Goal: Information Seeking & Learning: Learn about a topic

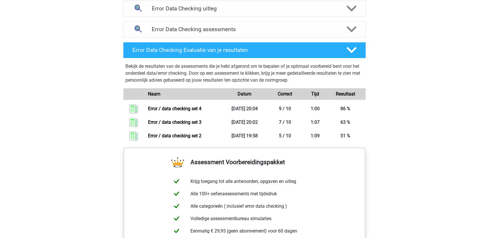
scroll to position [318, 0]
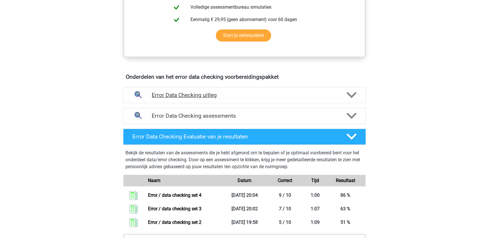
click at [249, 93] on h4 "Error Data Checking uitleg" at bounding box center [245, 95] width 186 height 7
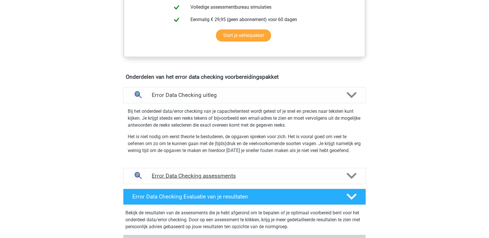
click at [250, 175] on h4 "Error Data Checking assessments" at bounding box center [245, 176] width 186 height 7
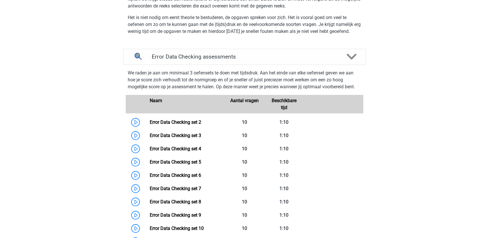
scroll to position [462, 0]
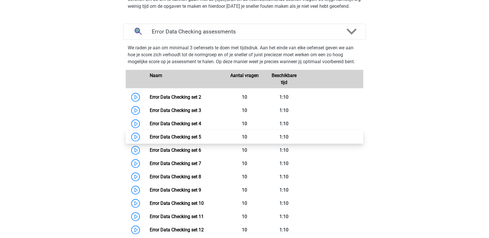
click at [188, 134] on link "Error Data Checking set 5" at bounding box center [175, 136] width 51 height 5
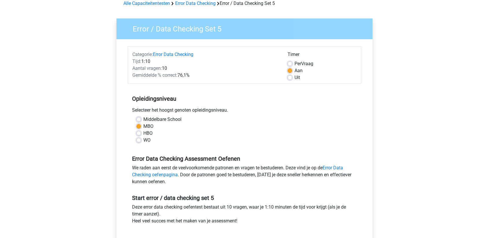
scroll to position [58, 0]
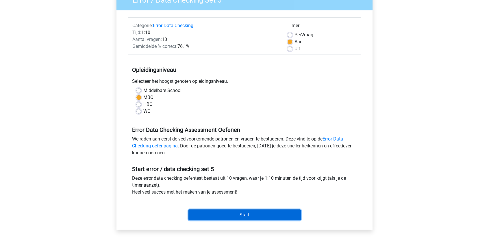
click at [242, 214] on input "Start" at bounding box center [244, 215] width 112 height 11
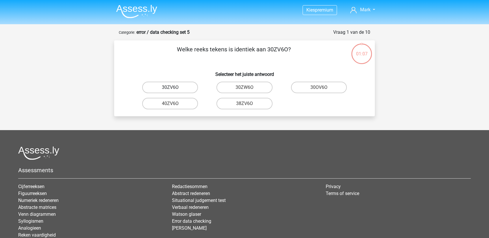
click at [180, 89] on label "30ZV6O" at bounding box center [170, 88] width 56 height 12
click at [174, 89] on input "30ZV6O" at bounding box center [172, 90] width 4 height 4
radio input "true"
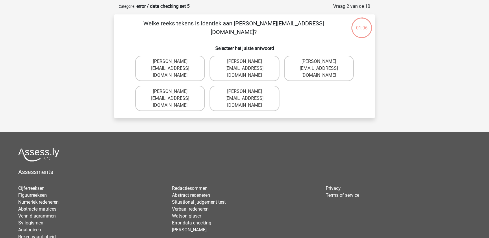
scroll to position [29, 0]
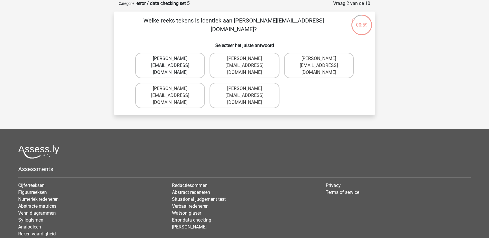
click at [178, 58] on label "Muhammad+Carroll@memail.gl" at bounding box center [170, 65] width 70 height 25
click at [174, 59] on input "Muhammad+Carroll@memail.gl" at bounding box center [172, 61] width 4 height 4
radio input "true"
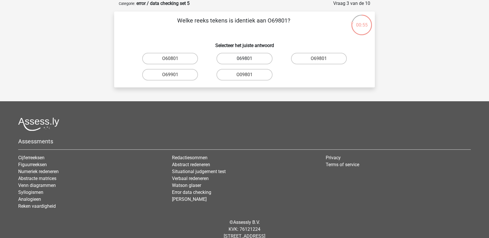
click at [249, 58] on label "069801" at bounding box center [244, 59] width 56 height 12
click at [248, 59] on input "069801" at bounding box center [246, 61] width 4 height 4
radio input "true"
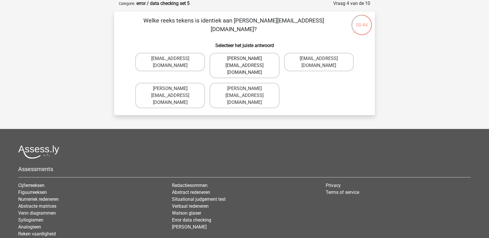
click at [261, 63] on label "George-Churchill@jointmail.com.co" at bounding box center [245, 65] width 70 height 25
click at [248, 62] on input "George-Churchill@jointmail.com.co" at bounding box center [246, 61] width 4 height 4
radio input "true"
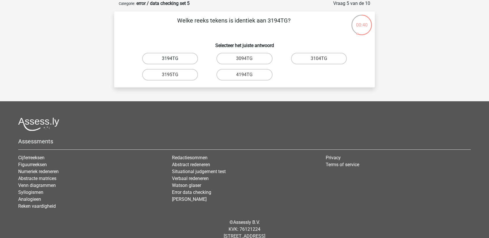
click at [181, 58] on label "3194TG" at bounding box center [170, 59] width 56 height 12
click at [174, 59] on input "3194TG" at bounding box center [172, 61] width 4 height 4
radio input "true"
click at [186, 59] on label "Si06C0" at bounding box center [170, 59] width 56 height 12
click at [174, 59] on input "Si06C0" at bounding box center [172, 61] width 4 height 4
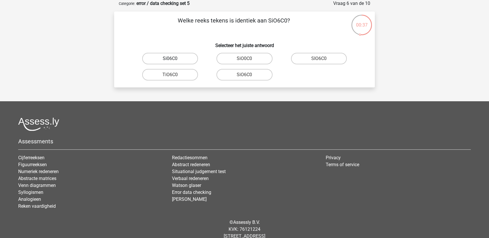
radio input "true"
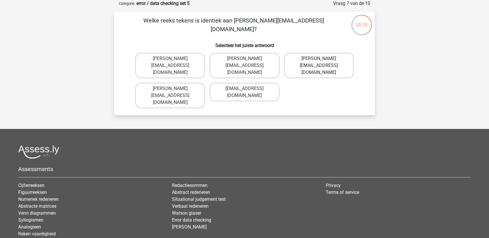
click at [318, 60] on label "Connor.Clarke@hotmails.gr" at bounding box center [319, 65] width 70 height 25
click at [319, 60] on input "Connor.Clarke@hotmails.gr" at bounding box center [321, 61] width 4 height 4
radio input "true"
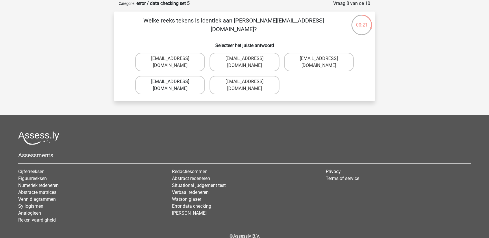
click at [179, 76] on label "Ella-Clay@e-mail.uk.co" at bounding box center [170, 85] width 70 height 18
click at [174, 82] on input "Ella-Clay@e-mail.uk.co" at bounding box center [172, 84] width 4 height 4
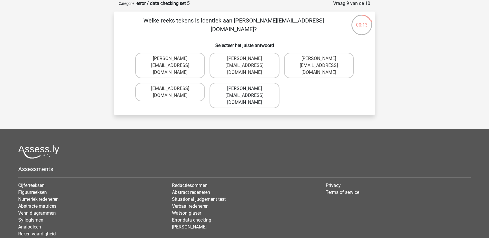
click at [261, 83] on label "Jacob_King@memail.gl" at bounding box center [245, 95] width 70 height 25
click at [248, 89] on input "Jacob_King@memail.gl" at bounding box center [246, 91] width 4 height 4
radio input "true"
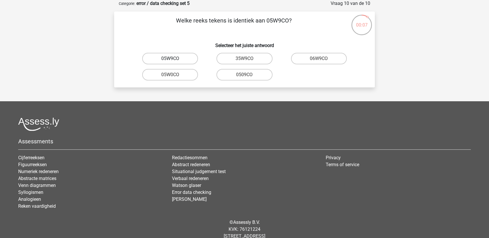
click at [186, 58] on label "05W9CO" at bounding box center [170, 59] width 56 height 12
click at [174, 59] on input "05W9CO" at bounding box center [172, 61] width 4 height 4
radio input "true"
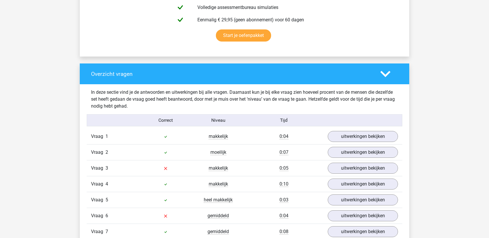
scroll to position [376, 0]
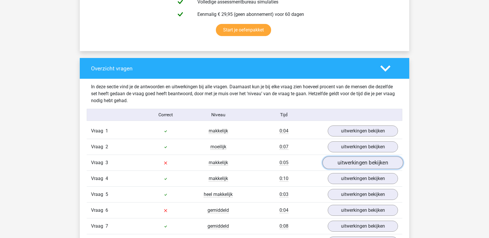
click at [337, 162] on link "uitwerkingen bekijken" at bounding box center [363, 163] width 81 height 13
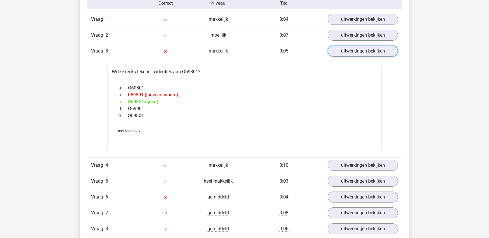
scroll to position [491, 0]
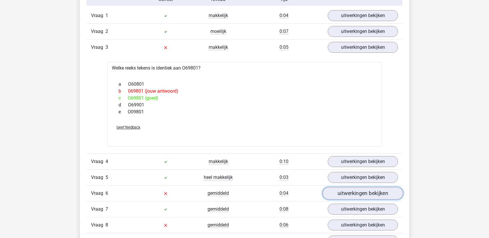
click at [354, 192] on link "uitwerkingen bekijken" at bounding box center [363, 193] width 81 height 13
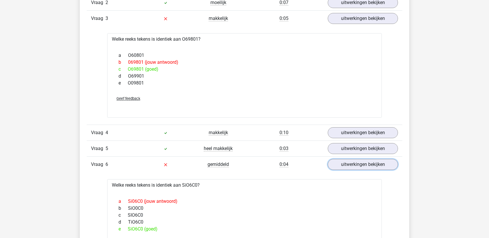
scroll to position [549, 0]
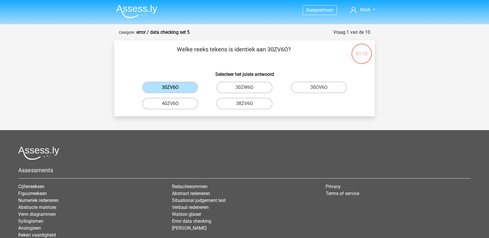
scroll to position [29, 0]
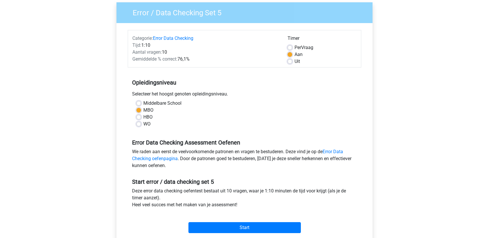
scroll to position [44, 0]
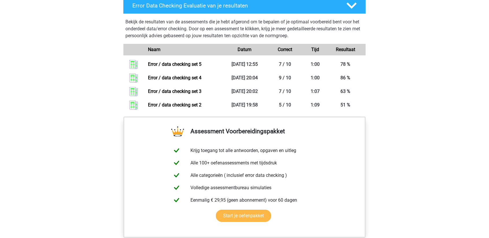
scroll to position [405, 0]
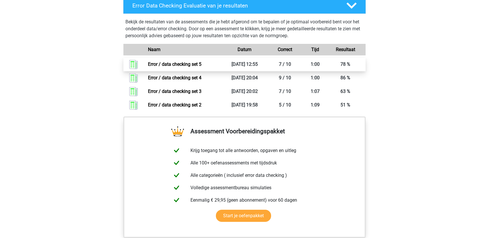
click at [166, 62] on link "Error / data checking set 5" at bounding box center [174, 64] width 53 height 5
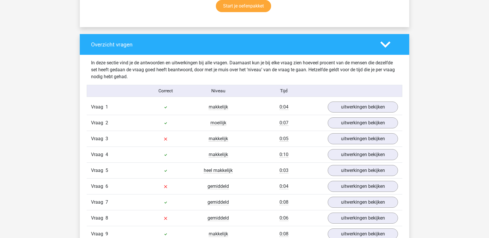
scroll to position [462, 0]
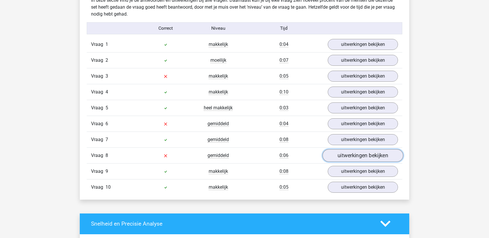
click at [371, 156] on link "uitwerkingen bekijken" at bounding box center [363, 155] width 81 height 13
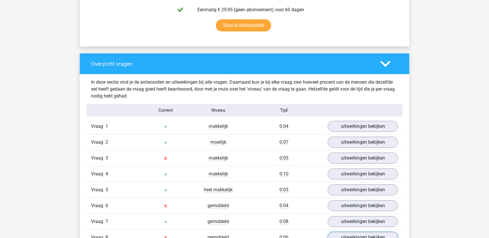
scroll to position [347, 0]
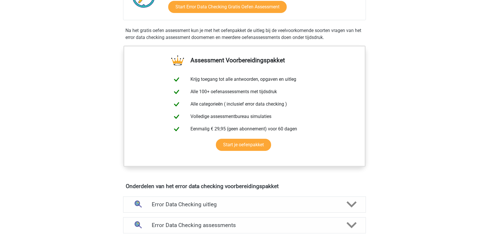
scroll to position [347, 0]
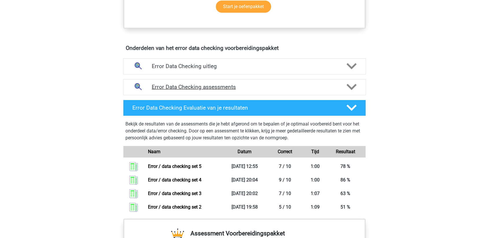
click at [234, 87] on h4 "Error Data Checking assessments" at bounding box center [245, 87] width 186 height 7
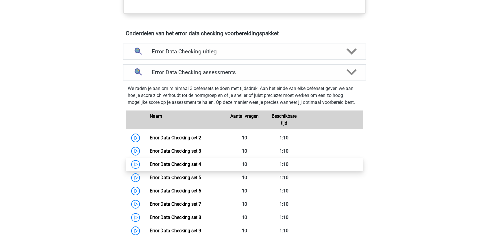
scroll to position [376, 0]
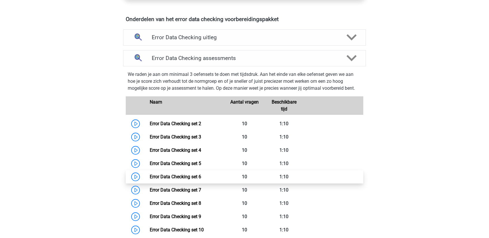
click at [195, 175] on link "Error Data Checking set 6" at bounding box center [175, 176] width 51 height 5
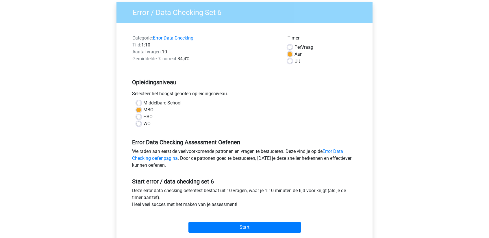
scroll to position [116, 0]
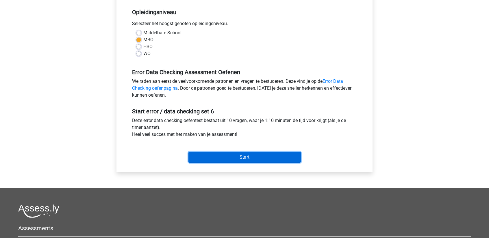
click at [220, 161] on input "Start" at bounding box center [244, 157] width 112 height 11
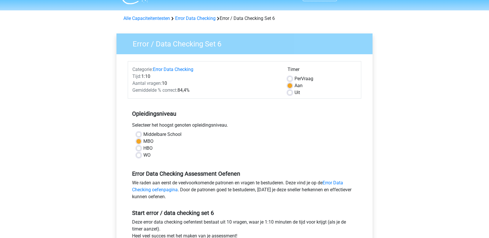
scroll to position [0, 0]
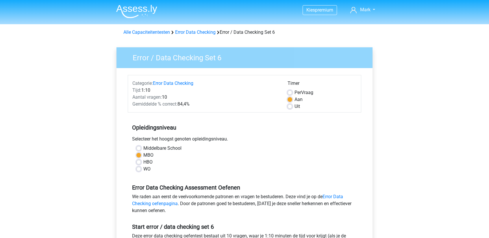
click at [194, 29] on div "Alle Capaciteitentesten Error Data Checking Error / Data Checking Set 6" at bounding box center [244, 32] width 247 height 7
click at [193, 32] on link "Error Data Checking" at bounding box center [195, 31] width 40 height 5
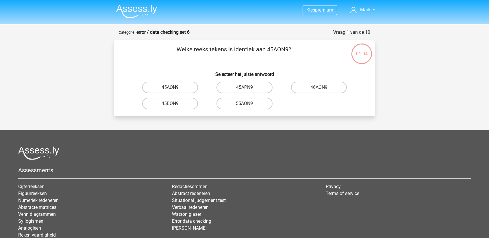
click at [177, 88] on label "45AON9" at bounding box center [170, 88] width 56 height 12
click at [174, 88] on input "45AON9" at bounding box center [172, 90] width 4 height 4
radio input "true"
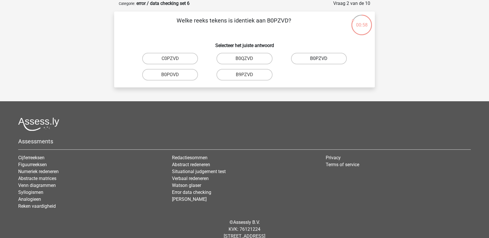
click at [316, 58] on label "B0PZVD" at bounding box center [319, 59] width 56 height 12
click at [319, 59] on input "B0PZVD" at bounding box center [321, 61] width 4 height 4
radio input "true"
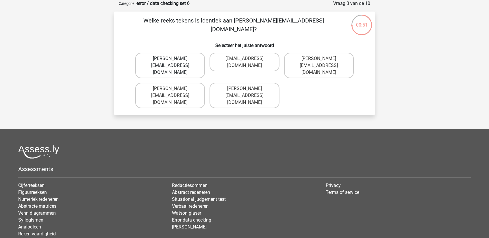
click at [186, 58] on label "[PERSON_NAME][EMAIL_ADDRESS][DOMAIN_NAME]" at bounding box center [170, 65] width 70 height 25
click at [174, 59] on input "[PERSON_NAME][EMAIL_ADDRESS][DOMAIN_NAME]" at bounding box center [172, 61] width 4 height 4
radio input "true"
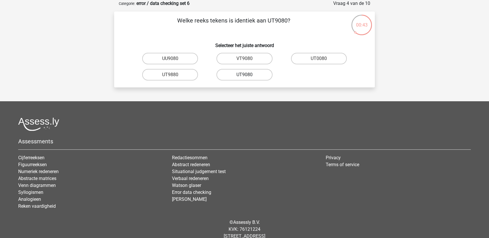
click at [235, 75] on label "UT9080" at bounding box center [244, 75] width 56 height 12
click at [244, 75] on input "UT9080" at bounding box center [246, 77] width 4 height 4
radio input "true"
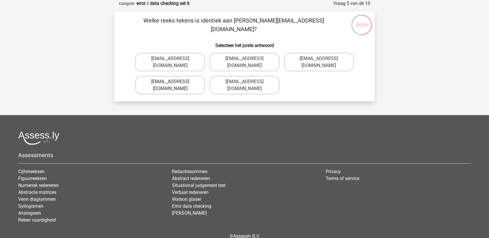
click at [184, 88] on label "Freya-Burns@jointmail.uk.co" at bounding box center [170, 85] width 70 height 18
click at [174, 86] on input "Freya-Burns@jointmail.uk.co" at bounding box center [172, 84] width 4 height 4
radio input "true"
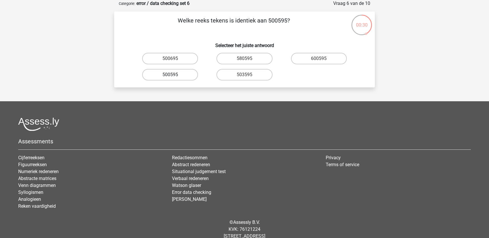
click at [178, 76] on label "500595" at bounding box center [170, 75] width 56 height 12
click at [174, 76] on input "500595" at bounding box center [172, 77] width 4 height 4
radio input "true"
click at [176, 60] on label "P10PB6" at bounding box center [170, 59] width 56 height 12
click at [174, 60] on input "P10PB6" at bounding box center [172, 61] width 4 height 4
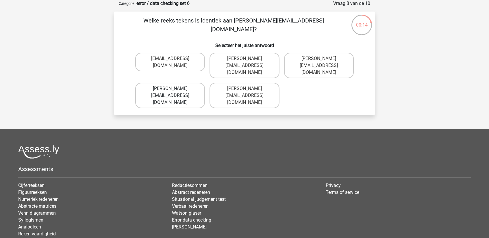
click at [177, 85] on label "Evelyn-Carpenter@e-mail.com.uk" at bounding box center [170, 95] width 70 height 25
click at [174, 89] on input "Evelyn-Carpenter@e-mail.com.uk" at bounding box center [172, 91] width 4 height 4
radio input "true"
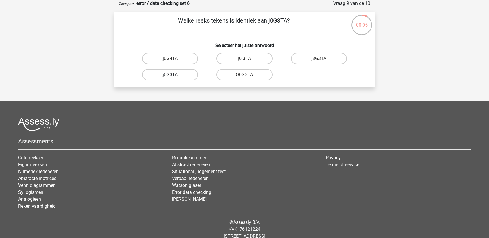
click at [178, 75] on label "j0G3TA" at bounding box center [170, 75] width 56 height 12
click at [174, 75] on input "j0G3TA" at bounding box center [172, 77] width 4 height 4
radio input "true"
click at [178, 59] on label "E0000T" at bounding box center [170, 59] width 56 height 12
click at [174, 59] on input "E0000T" at bounding box center [172, 61] width 4 height 4
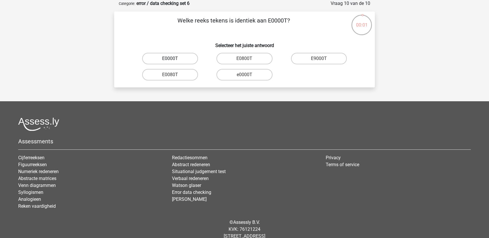
radio input "true"
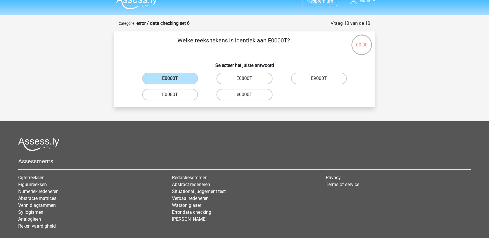
scroll to position [0, 0]
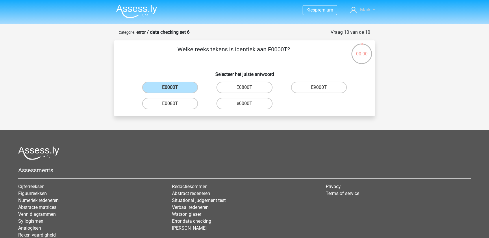
click at [365, 9] on span "Mark" at bounding box center [365, 9] width 10 height 5
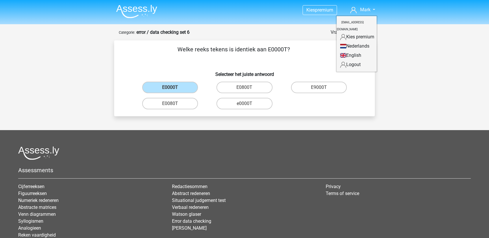
click at [136, 10] on img at bounding box center [136, 12] width 41 height 14
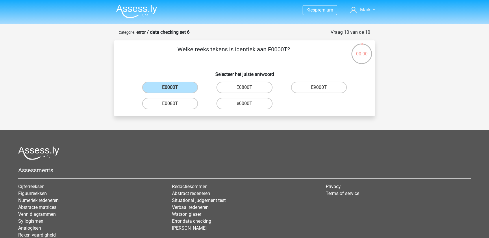
click at [7, 4] on header "Kies premium Mark oostrommark@gmail.com" at bounding box center [244, 12] width 489 height 24
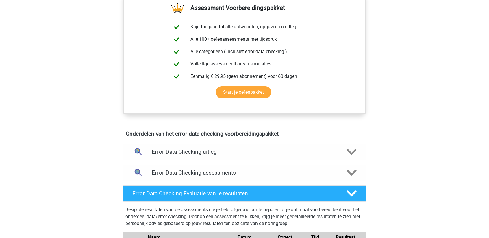
scroll to position [289, 0]
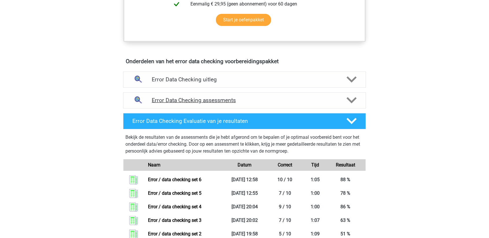
click at [193, 100] on h4 "Error Data Checking assessments" at bounding box center [245, 100] width 186 height 7
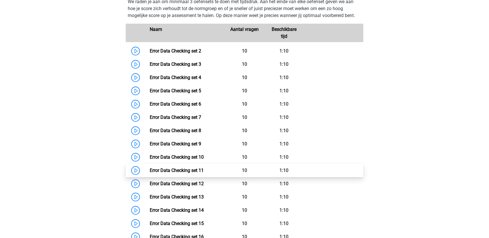
scroll to position [405, 0]
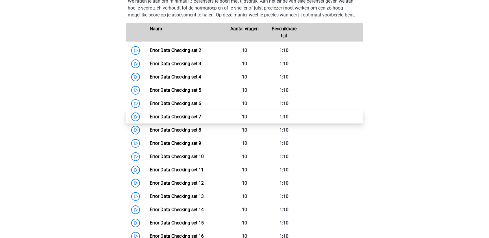
click at [165, 116] on link "Error Data Checking set 7" at bounding box center [175, 116] width 51 height 5
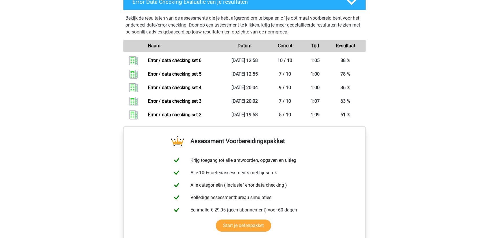
scroll to position [780, 0]
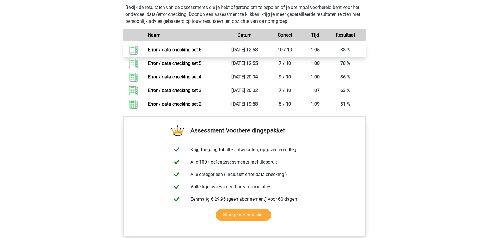
click at [179, 48] on link "Error / data checking set 6" at bounding box center [174, 49] width 53 height 5
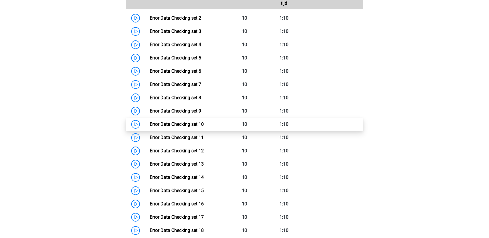
scroll to position [434, 0]
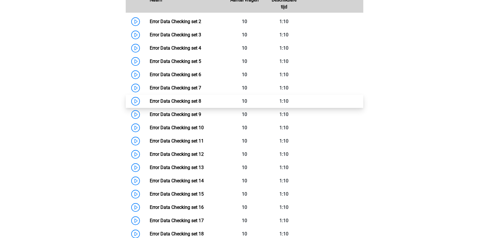
click at [179, 100] on link "Error Data Checking set 8" at bounding box center [175, 101] width 51 height 5
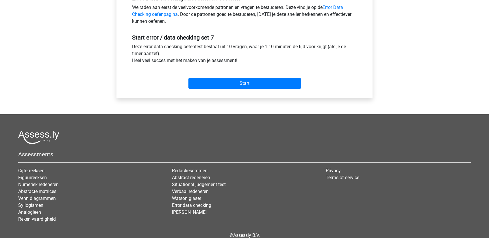
scroll to position [202, 0]
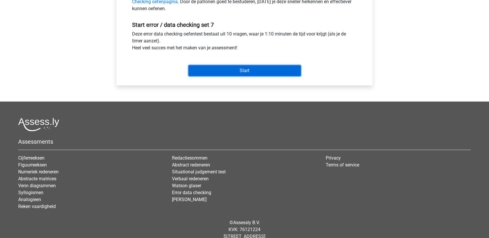
click at [226, 71] on input "Start" at bounding box center [244, 70] width 112 height 11
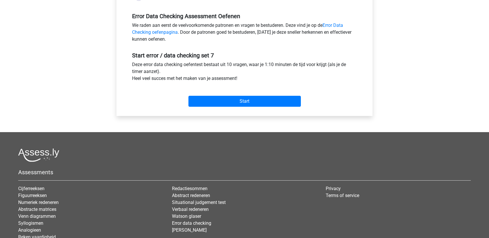
scroll to position [0, 0]
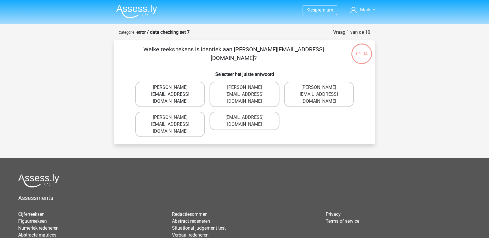
click at [181, 93] on label "Damian-Livingstone@hotmail.gr" at bounding box center [170, 94] width 70 height 25
click at [174, 91] on input "Damian-Livingstone@hotmail.gr" at bounding box center [172, 90] width 4 height 4
radio input "true"
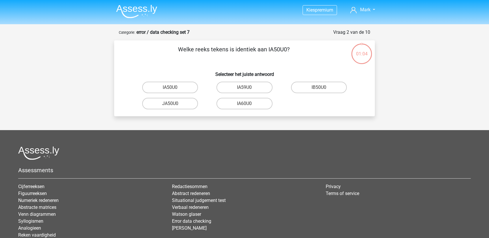
scroll to position [29, 0]
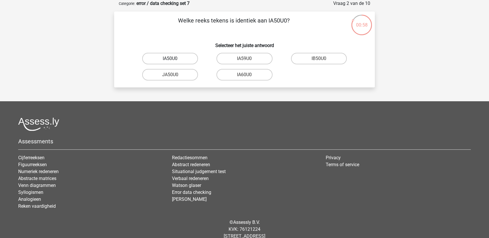
click at [178, 59] on label "IA50U0" at bounding box center [170, 59] width 56 height 12
click at [174, 59] on input "IA50U0" at bounding box center [172, 61] width 4 height 4
radio input "true"
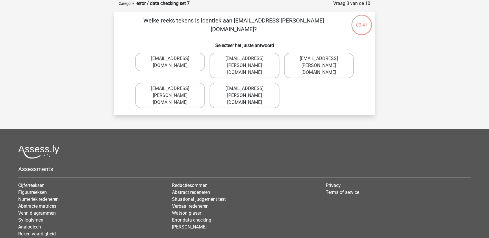
click at [243, 85] on label "Grace-Patterson@joinmail.com.co" at bounding box center [245, 95] width 70 height 25
click at [244, 89] on input "Grace-Patterson@joinmail.com.co" at bounding box center [246, 91] width 4 height 4
radio input "true"
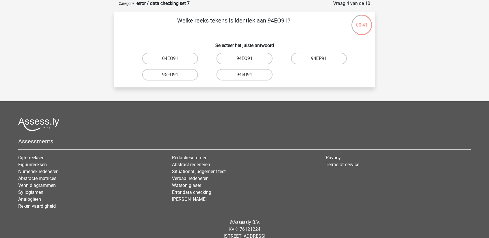
click at [255, 59] on label "94EO91" at bounding box center [244, 59] width 56 height 12
click at [248, 59] on input "94EO91" at bounding box center [246, 61] width 4 height 4
radio input "true"
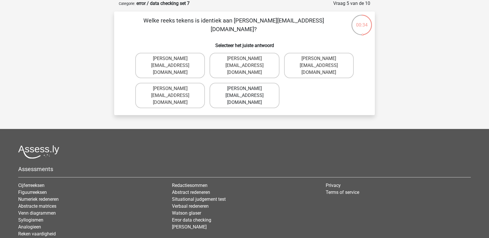
click at [249, 87] on label "Joshua-Carrick@email.com.uk" at bounding box center [245, 95] width 70 height 25
click at [248, 89] on input "Joshua-Carrick@email.com.uk" at bounding box center [246, 91] width 4 height 4
radio input "true"
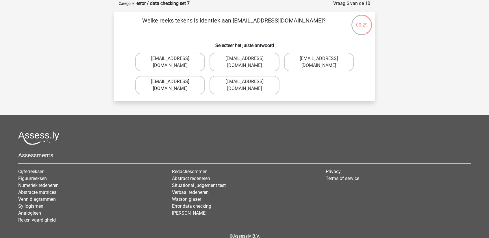
click at [186, 76] on label "Theo-Rhine@jointmail.gl" at bounding box center [170, 85] width 70 height 18
click at [174, 82] on input "Theo-Rhine@jointmail.gl" at bounding box center [172, 84] width 4 height 4
radio input "true"
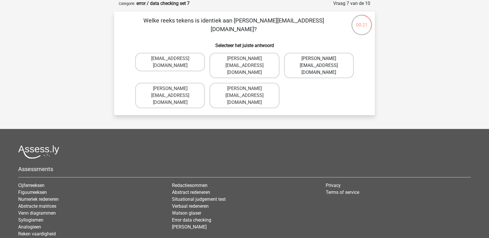
click at [308, 60] on label "Joseph-Clay@e-mail.br" at bounding box center [319, 65] width 70 height 25
click at [319, 60] on input "Joseph-Clay@e-mail.br" at bounding box center [321, 61] width 4 height 4
radio input "true"
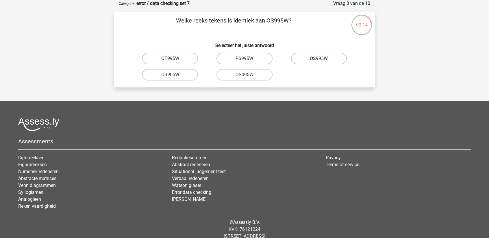
click at [313, 62] on label "OS995W" at bounding box center [319, 59] width 56 height 12
click at [319, 62] on input "OS995W" at bounding box center [321, 61] width 4 height 4
radio input "true"
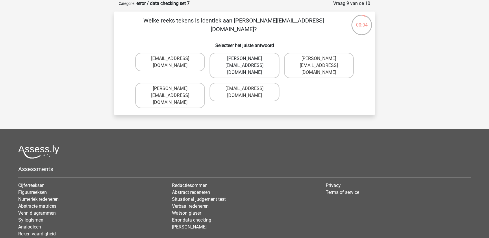
click at [257, 63] on label "Freya.Wilson@hot-mail.com.co" at bounding box center [245, 65] width 70 height 25
click at [248, 62] on input "Freya.Wilson@hot-mail.com.co" at bounding box center [246, 61] width 4 height 4
radio input "true"
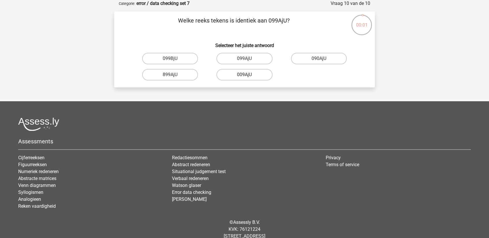
click at [250, 76] on label "009AjU" at bounding box center [244, 75] width 56 height 12
click at [248, 76] on input "009AjU" at bounding box center [246, 77] width 4 height 4
radio input "true"
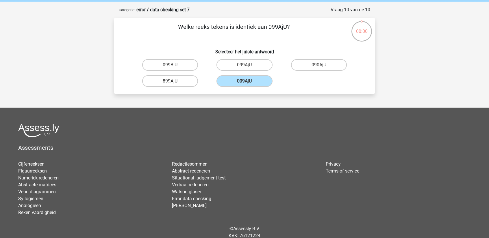
scroll to position [0, 0]
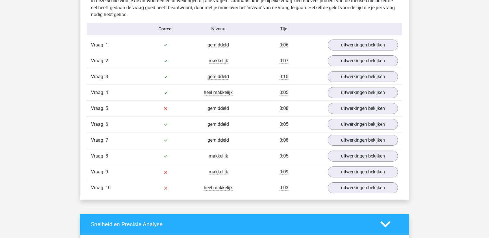
scroll to position [462, 0]
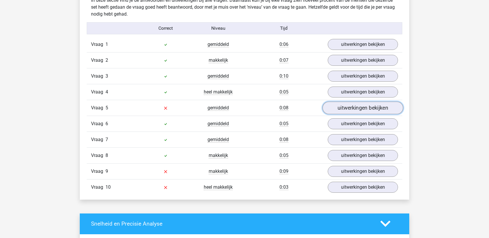
click at [348, 106] on link "uitwerkingen bekijken" at bounding box center [363, 108] width 81 height 13
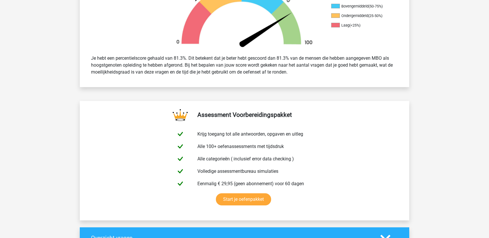
scroll to position [202, 0]
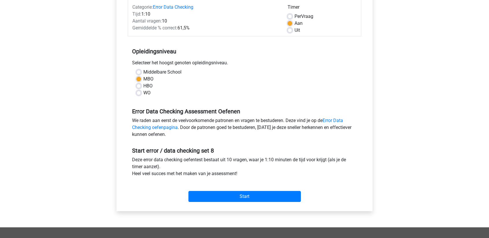
scroll to position [173, 0]
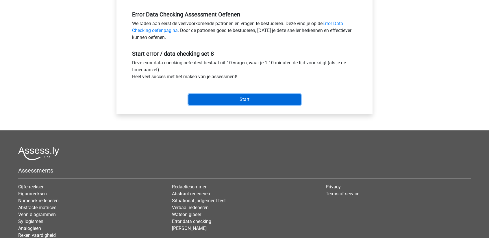
click at [213, 103] on input "Start" at bounding box center [244, 99] width 112 height 11
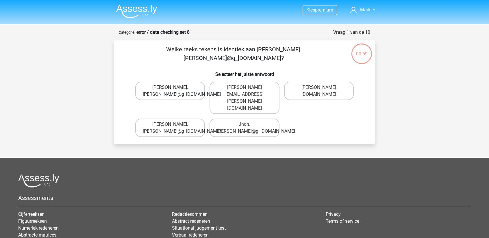
click at [184, 87] on label "[PERSON_NAME].[PERSON_NAME]@g_[DOMAIN_NAME]" at bounding box center [170, 91] width 70 height 18
click at [174, 88] on input "John.Aylward@g_mail.gr" at bounding box center [172, 90] width 4 height 4
radio input "true"
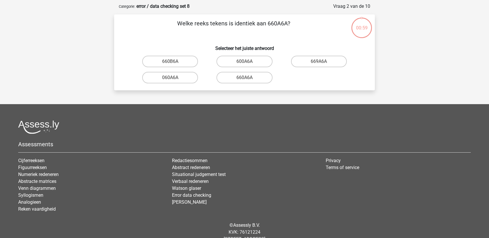
scroll to position [29, 0]
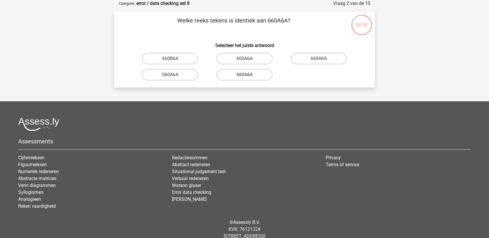
click at [252, 75] on label "660A6A" at bounding box center [244, 75] width 56 height 12
click at [248, 75] on input "660A6A" at bounding box center [246, 77] width 4 height 4
radio input "true"
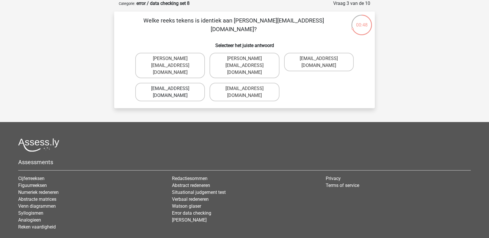
click at [188, 83] on label "Noah-Dern@Gmail.co.uk" at bounding box center [170, 92] width 70 height 18
click at [174, 89] on input "Noah-Dern@Gmail.co.uk" at bounding box center [172, 91] width 4 height 4
radio input "true"
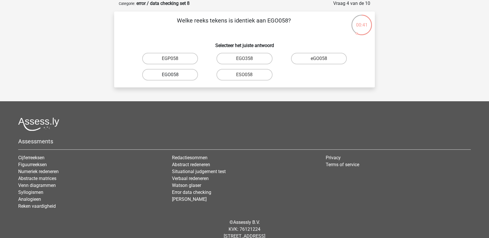
click at [181, 75] on label "EGO058" at bounding box center [170, 75] width 56 height 12
click at [174, 75] on input "EGO058" at bounding box center [172, 77] width 4 height 4
radio input "true"
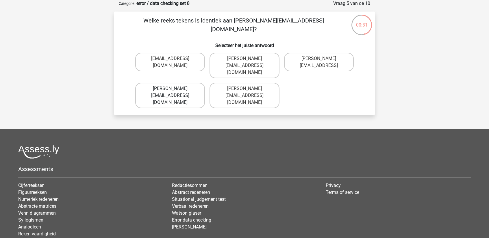
click at [190, 84] on label "Freya.Chanberlain@e-mail.com" at bounding box center [170, 95] width 70 height 25
click at [174, 89] on input "Freya.Chanberlain@e-mail.com" at bounding box center [172, 91] width 4 height 4
radio input "true"
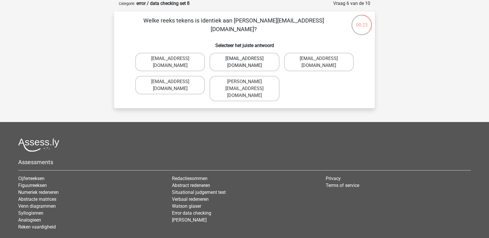
click at [253, 64] on label "Elsy-Land@joinedmail.co.com" at bounding box center [245, 62] width 70 height 18
click at [248, 62] on input "Elsy-Land@joinedmail.co.com" at bounding box center [246, 61] width 4 height 4
radio input "true"
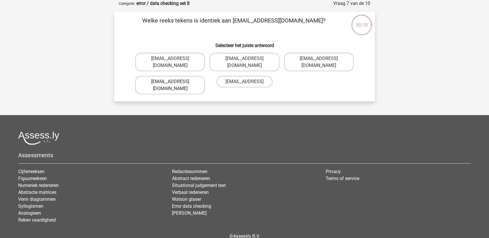
click at [190, 76] on label "Oscar.King@hotmail.com" at bounding box center [170, 85] width 70 height 18
click at [174, 82] on input "Oscar.King@hotmail.com" at bounding box center [172, 84] width 4 height 4
radio input "true"
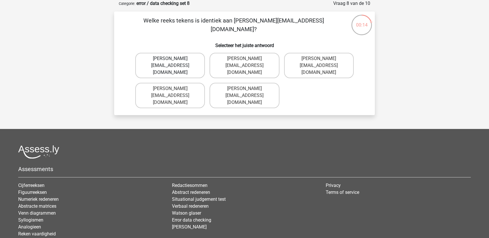
click at [194, 60] on label "Jake.Jackson@hotmail.uk.com" at bounding box center [170, 65] width 70 height 25
click at [174, 60] on input "Jake.Jackson@hotmail.uk.com" at bounding box center [172, 61] width 4 height 4
radio input "true"
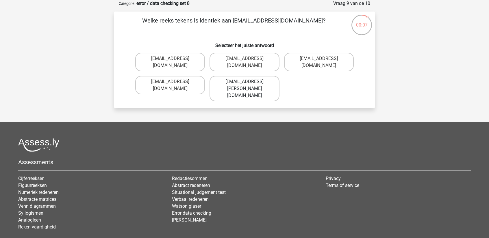
click at [246, 76] on label "Grace-Robert@e-mail.gr" at bounding box center [245, 88] width 70 height 25
click at [246, 82] on input "Grace-Robert@e-mail.gr" at bounding box center [246, 84] width 4 height 4
radio input "true"
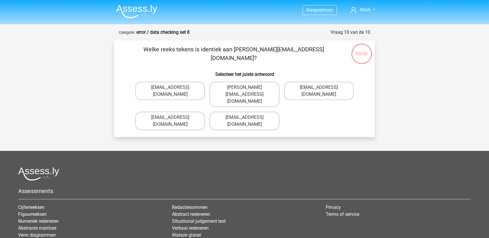
scroll to position [29, 0]
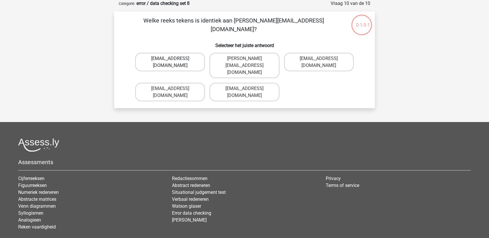
click at [187, 58] on label "[EMAIL_ADDRESS][DOMAIN_NAME]" at bounding box center [170, 62] width 70 height 18
click at [174, 59] on input "[EMAIL_ADDRESS][DOMAIN_NAME]" at bounding box center [172, 61] width 4 height 4
radio input "true"
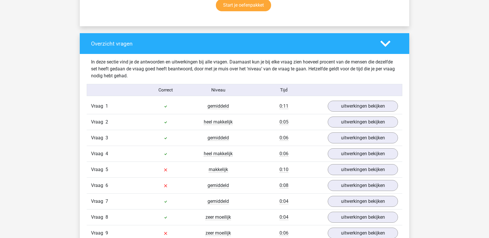
scroll to position [462, 0]
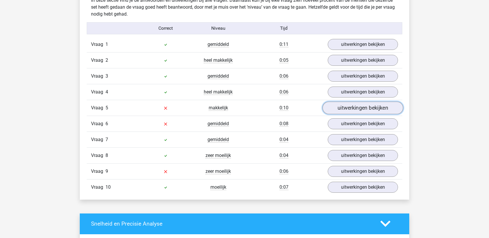
click at [348, 108] on link "uitwerkingen bekijken" at bounding box center [363, 108] width 81 height 13
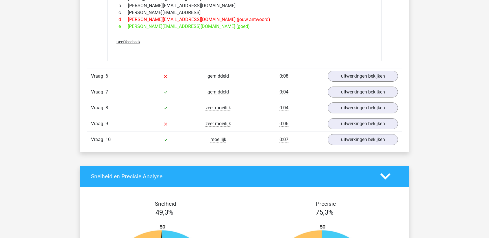
scroll to position [607, 0]
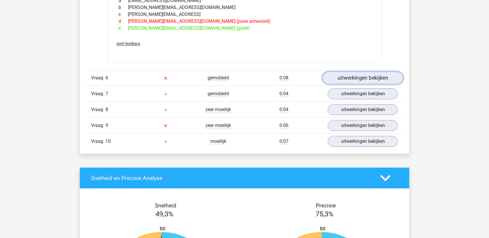
click at [348, 75] on link "uitwerkingen bekijken" at bounding box center [363, 78] width 81 height 13
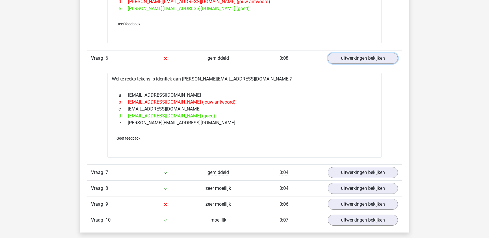
scroll to position [636, 0]
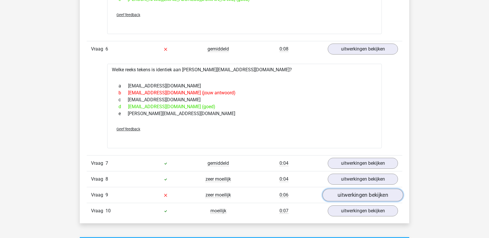
click at [353, 193] on link "uitwerkingen bekijken" at bounding box center [363, 195] width 81 height 13
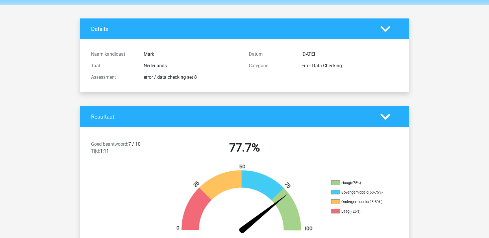
scroll to position [0, 0]
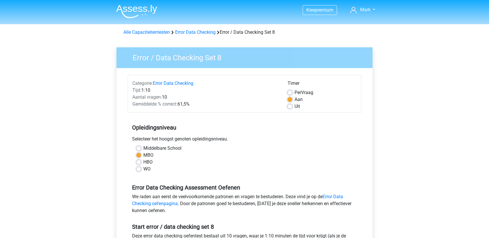
scroll to position [173, 0]
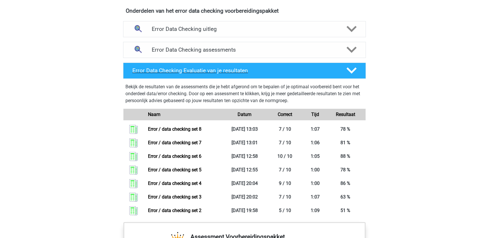
scroll to position [318, 0]
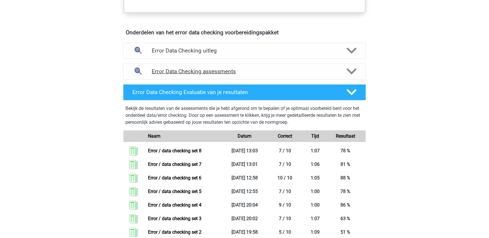
click at [165, 69] on h4 "Error Data Checking assessments" at bounding box center [245, 71] width 186 height 7
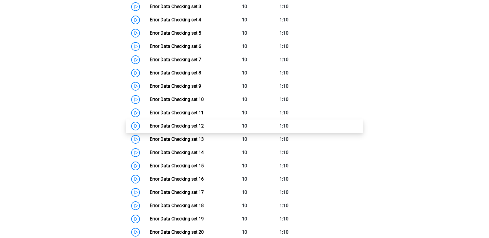
scroll to position [462, 0]
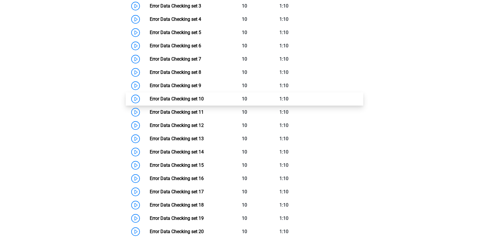
click at [178, 99] on link "Error Data Checking set 10" at bounding box center [177, 98] width 54 height 5
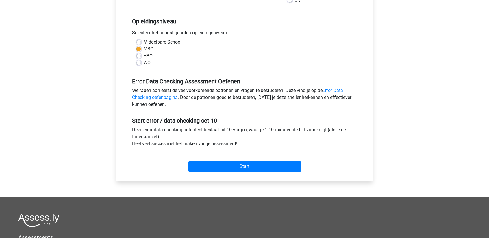
scroll to position [116, 0]
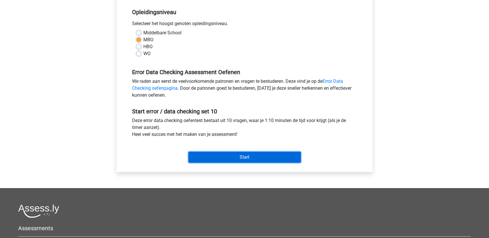
click at [225, 155] on input "Start" at bounding box center [244, 157] width 112 height 11
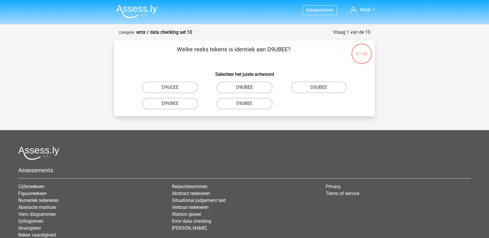
click at [243, 89] on label "D9UBEE" at bounding box center [244, 88] width 56 height 12
click at [244, 89] on input "D9UBEE" at bounding box center [246, 90] width 4 height 4
radio input "true"
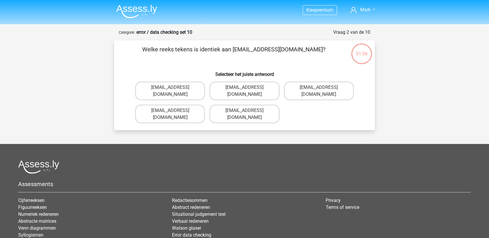
scroll to position [29, 0]
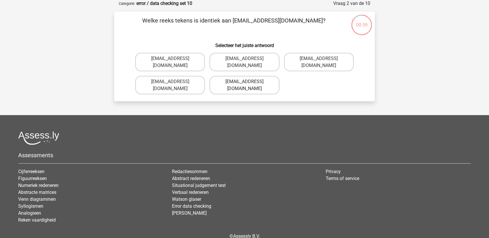
click at [250, 86] on label "[EMAIL_ADDRESS][DOMAIN_NAME]" at bounding box center [245, 85] width 70 height 18
click at [248, 86] on input "[EMAIL_ADDRESS][DOMAIN_NAME]" at bounding box center [246, 84] width 4 height 4
radio input "true"
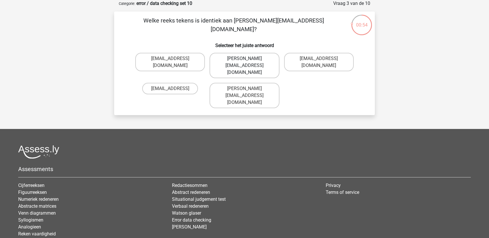
click at [226, 61] on label "[PERSON_NAME][EMAIL_ADDRESS][DOMAIN_NAME]" at bounding box center [245, 65] width 70 height 25
click at [244, 61] on input "[PERSON_NAME][EMAIL_ADDRESS][DOMAIN_NAME]" at bounding box center [246, 61] width 4 height 4
radio input "true"
click at [180, 63] on label "[PERSON_NAME][EMAIL_ADDRESS][DOMAIN_NAME]" at bounding box center [170, 65] width 70 height 25
click at [174, 62] on input "Freddie-Conley@joinedmail.co.uk" at bounding box center [172, 61] width 4 height 4
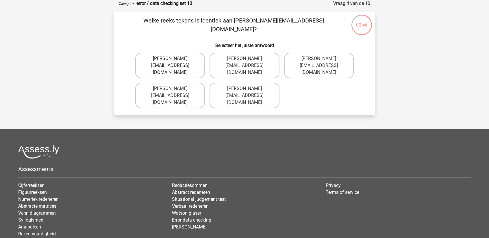
radio input "true"
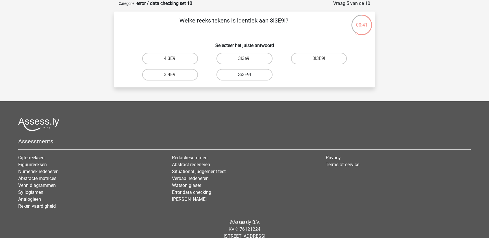
click at [241, 77] on label "3i3E9I" at bounding box center [244, 75] width 56 height 12
click at [244, 77] on input "3i3E9I" at bounding box center [246, 77] width 4 height 4
radio input "true"
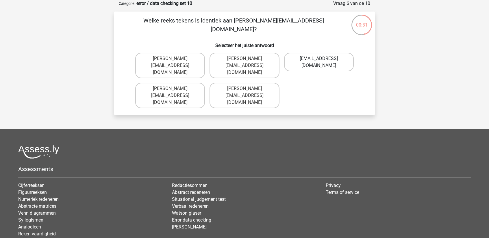
click at [305, 65] on label "Charly.Carpenter@hot-mail.br" at bounding box center [319, 62] width 70 height 18
click at [319, 62] on input "Charly.Carpenter@hot-mail.br" at bounding box center [321, 61] width 4 height 4
radio input "true"
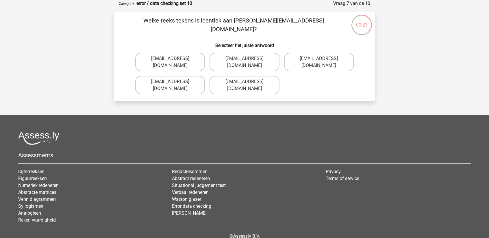
click at [246, 60] on input "Alice_Knight@Gmail.gr" at bounding box center [246, 61] width 4 height 4
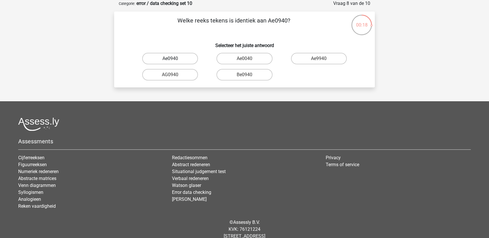
click at [179, 59] on label "Ae0940" at bounding box center [170, 59] width 56 height 12
click at [174, 59] on input "Ae0940" at bounding box center [172, 61] width 4 height 4
radio input "true"
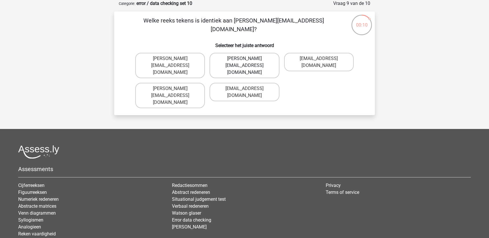
click at [260, 57] on label "Henry_Churchill@Gmail.com.co" at bounding box center [245, 65] width 70 height 25
click at [248, 59] on input "Henry_Churchill@Gmail.com.co" at bounding box center [246, 61] width 4 height 4
radio input "true"
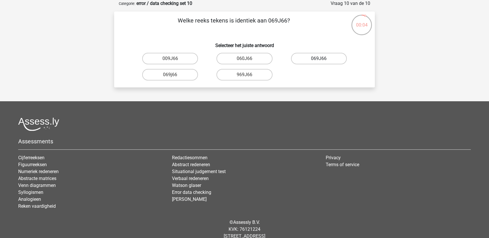
click at [310, 59] on label "069J66" at bounding box center [319, 59] width 56 height 12
click at [319, 59] on input "069J66" at bounding box center [321, 61] width 4 height 4
radio input "true"
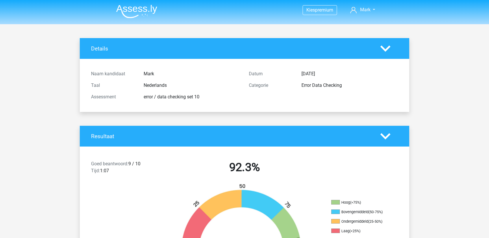
scroll to position [231, 0]
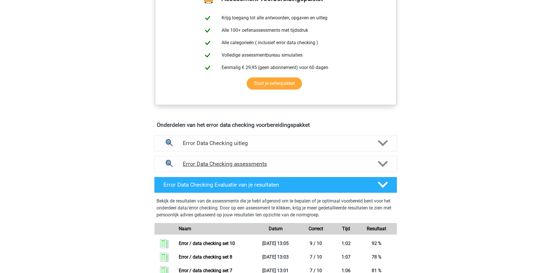
scroll to position [260, 0]
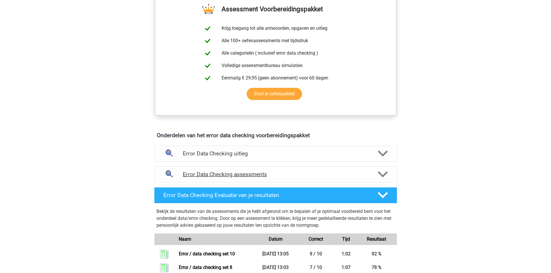
click at [258, 173] on h4 "Error Data Checking assessments" at bounding box center [276, 174] width 186 height 7
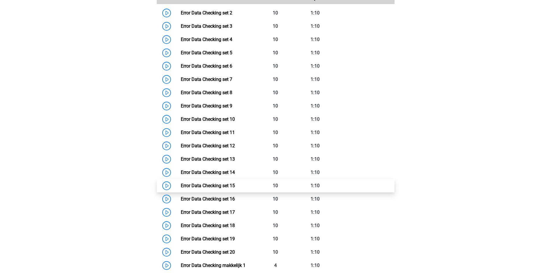
scroll to position [491, 0]
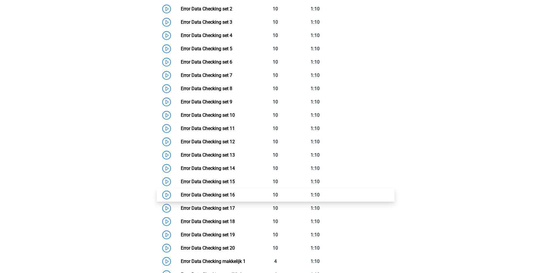
click at [226, 195] on link "Error Data Checking set 16" at bounding box center [208, 194] width 54 height 5
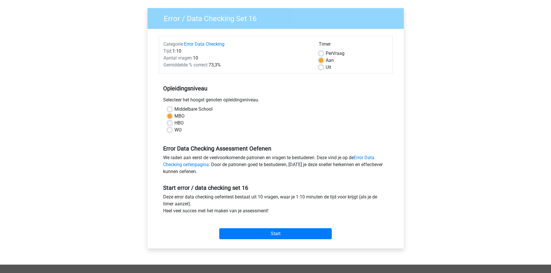
scroll to position [87, 0]
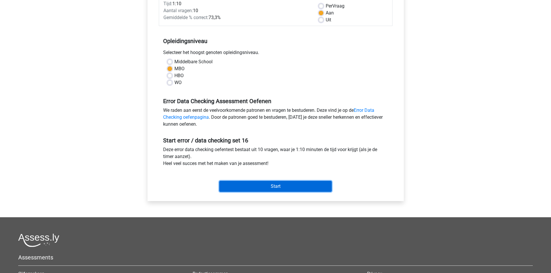
click at [258, 187] on input "Start" at bounding box center [275, 186] width 112 height 11
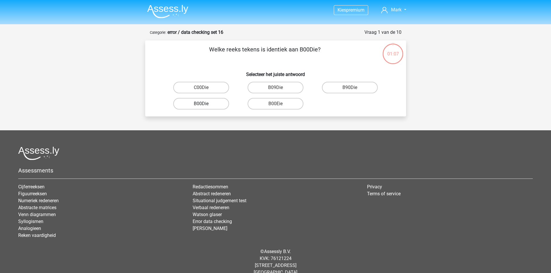
click at [205, 103] on label "B00Die" at bounding box center [201, 104] width 56 height 12
click at [205, 104] on input "B00Die" at bounding box center [203, 106] width 4 height 4
radio input "true"
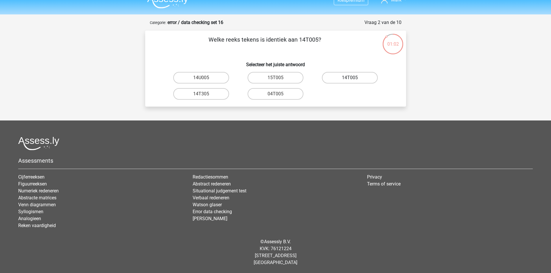
click at [354, 78] on label "14T005" at bounding box center [350, 78] width 56 height 12
click at [353, 78] on input "14T005" at bounding box center [352, 80] width 4 height 4
radio input "true"
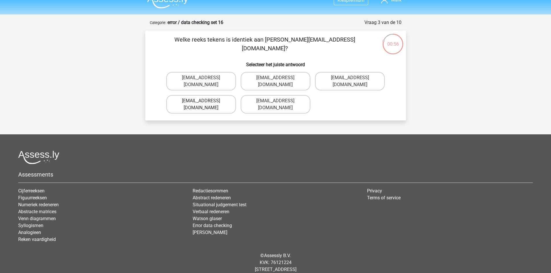
click at [204, 95] on label "[EMAIL_ADDRESS][DOMAIN_NAME]" at bounding box center [201, 104] width 70 height 18
click at [204, 101] on input "[EMAIL_ADDRESS][DOMAIN_NAME]" at bounding box center [203, 103] width 4 height 4
radio input "true"
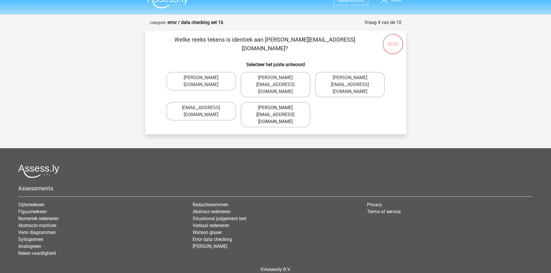
click at [285, 102] on label "[PERSON_NAME][EMAIL_ADDRESS][DOMAIN_NAME]" at bounding box center [275, 114] width 70 height 25
click at [279, 108] on input "[PERSON_NAME][EMAIL_ADDRESS][DOMAIN_NAME]" at bounding box center [277, 110] width 4 height 4
radio input "true"
click at [283, 102] on label "[PERSON_NAME][EMAIL_ADDRESS][DOMAIN_NAME]" at bounding box center [275, 114] width 70 height 25
click at [279, 108] on input "[PERSON_NAME][EMAIL_ADDRESS][DOMAIN_NAME]" at bounding box center [277, 110] width 4 height 4
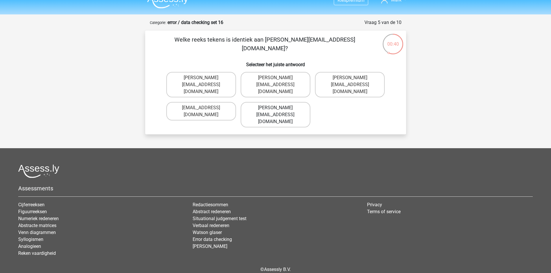
radio input "true"
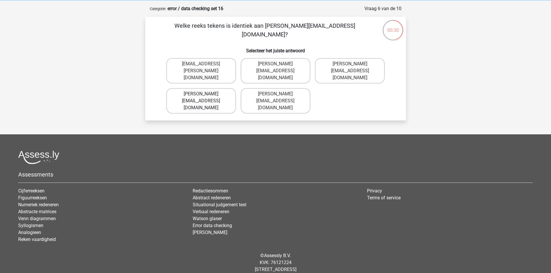
click at [207, 91] on label "[PERSON_NAME][EMAIL_ADDRESS][DOMAIN_NAME]" at bounding box center [201, 100] width 70 height 25
click at [205, 94] on input "[PERSON_NAME][EMAIL_ADDRESS][DOMAIN_NAME]" at bounding box center [203, 96] width 4 height 4
radio input "true"
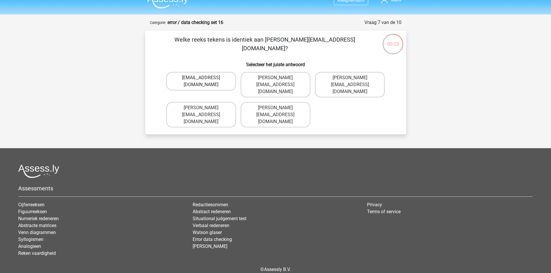
click at [198, 78] on label "[EMAIL_ADDRESS][DOMAIN_NAME]" at bounding box center [201, 81] width 70 height 18
click at [201, 78] on input "[EMAIL_ADDRESS][DOMAIN_NAME]" at bounding box center [203, 80] width 4 height 4
radio input "true"
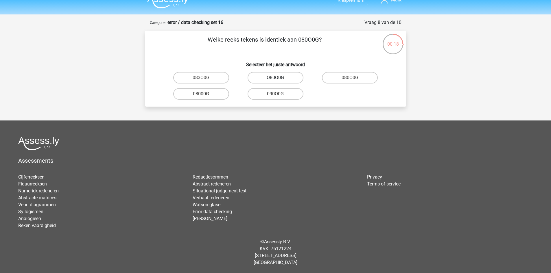
click at [282, 79] on label "O80O0G" at bounding box center [275, 78] width 56 height 12
click at [279, 79] on input "O80O0G" at bounding box center [277, 80] width 4 height 4
click at [279, 94] on label "0O34A0" at bounding box center [275, 94] width 56 height 12
click at [279, 94] on input "0O34A0" at bounding box center [277, 96] width 4 height 4
radio input "true"
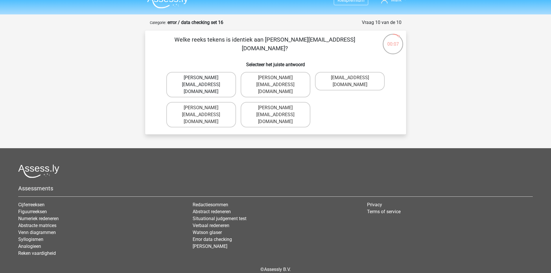
click at [204, 77] on label "[PERSON_NAME][EMAIL_ADDRESS][DOMAIN_NAME]" at bounding box center [201, 84] width 70 height 25
click at [204, 78] on input "[PERSON_NAME][EMAIL_ADDRESS][DOMAIN_NAME]" at bounding box center [203, 80] width 4 height 4
radio input "true"
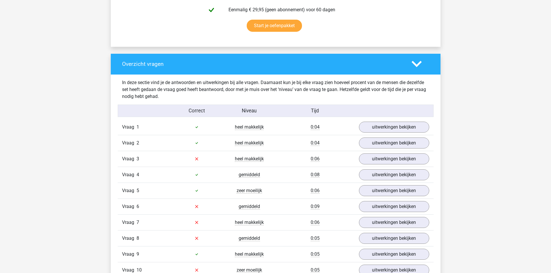
scroll to position [520, 0]
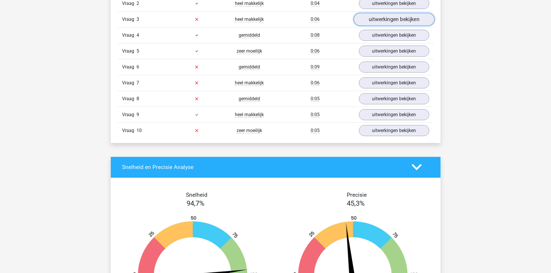
click link "uitwerkingen bekijken"
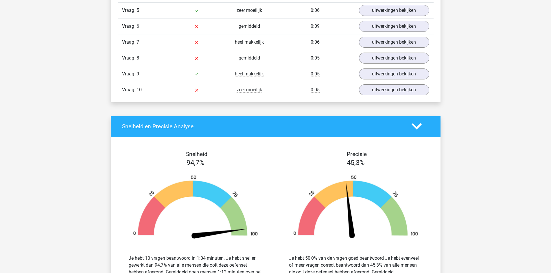
scroll to position [607, 0]
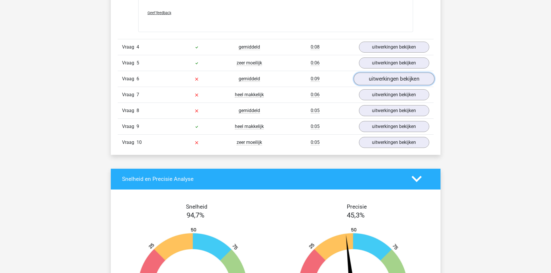
click link "uitwerkingen bekijken"
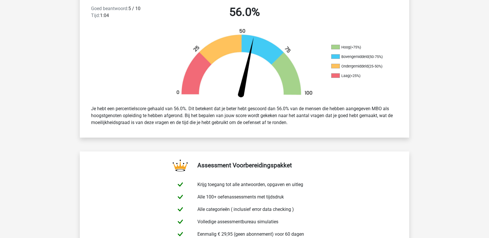
scroll to position [118, 0]
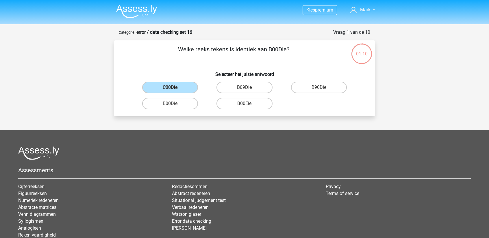
scroll to position [6, 0]
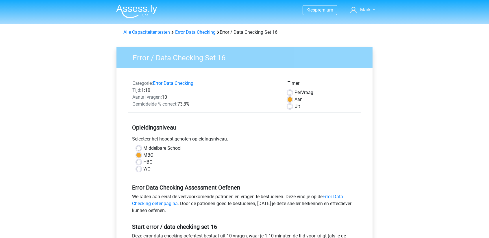
scroll to position [58, 0]
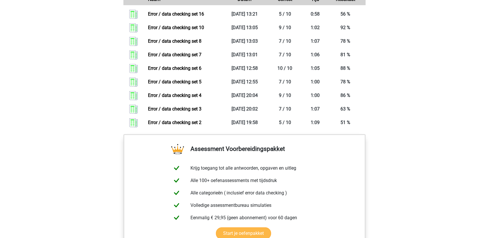
scroll to position [501, 0]
